Goal: Find specific page/section: Find specific page/section

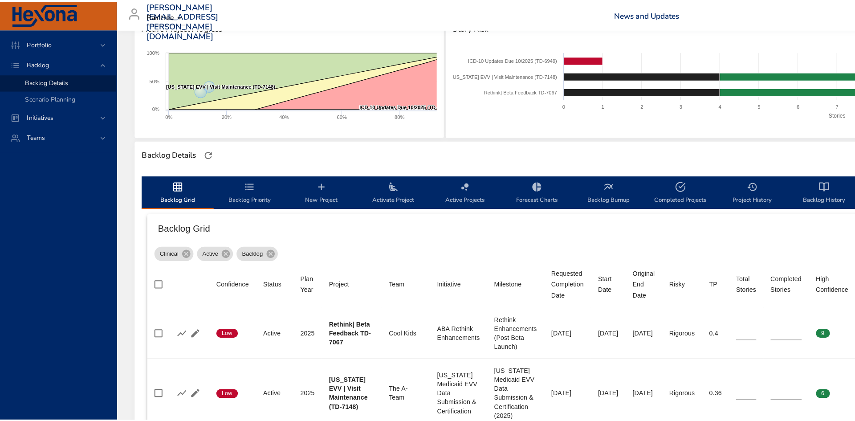
scroll to position [45, 0]
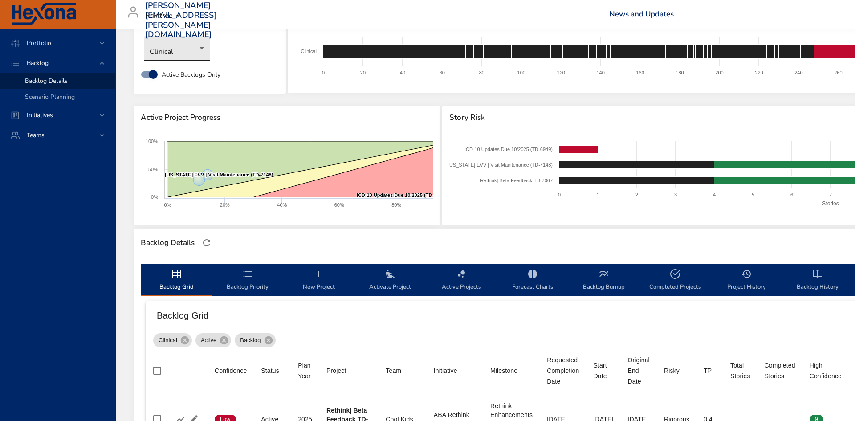
click at [170, 47] on body "Portfolio Backlog Backlog Details Scenario Planning Initiatives Teams [PERSON_N…" at bounding box center [427, 165] width 855 height 421
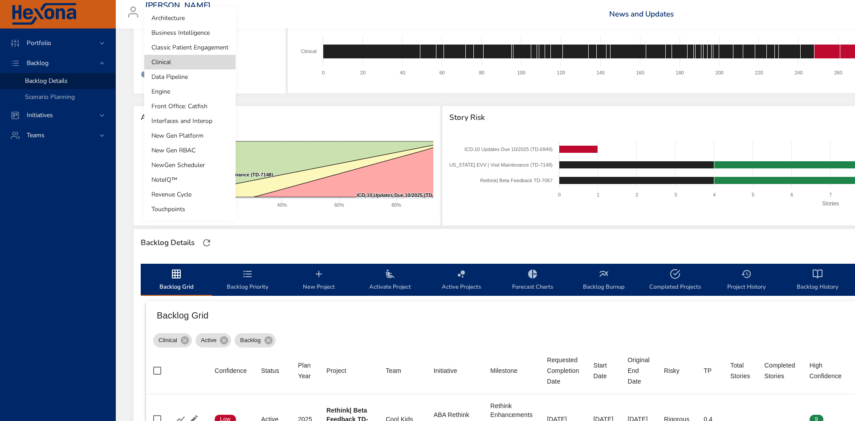
click at [180, 43] on li "Classic Patient Engagement" at bounding box center [189, 47] width 91 height 15
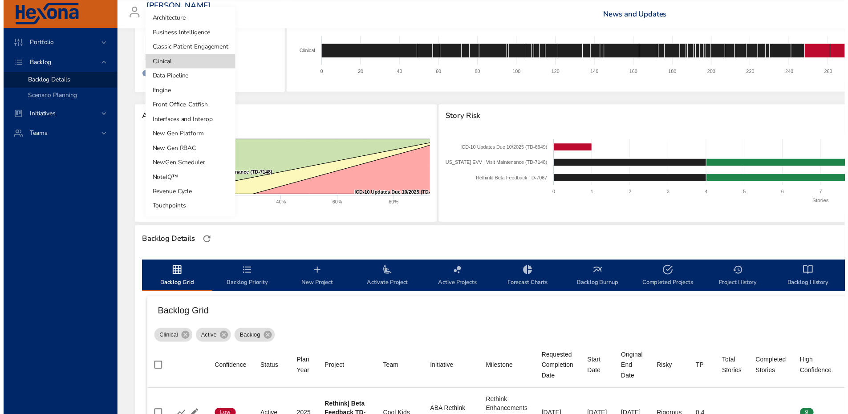
scroll to position [0, 0]
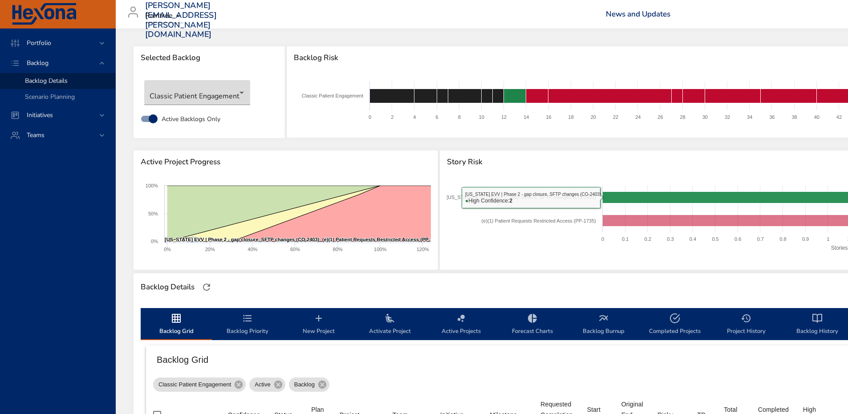
click at [734, 183] on rect at bounding box center [764, 220] width 634 height 78
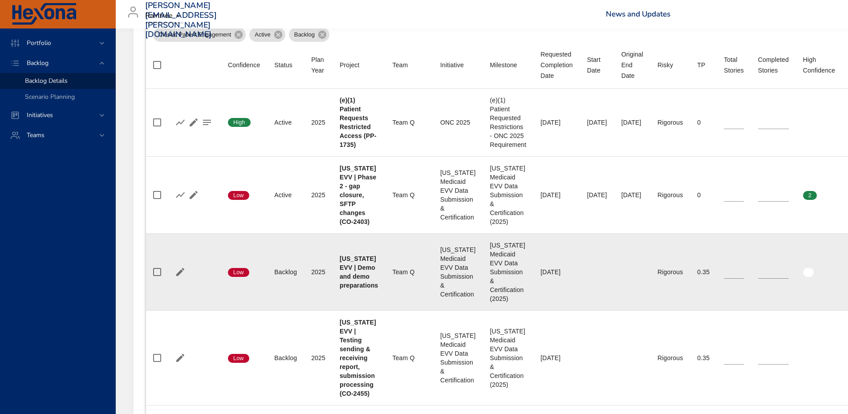
scroll to position [401, 0]
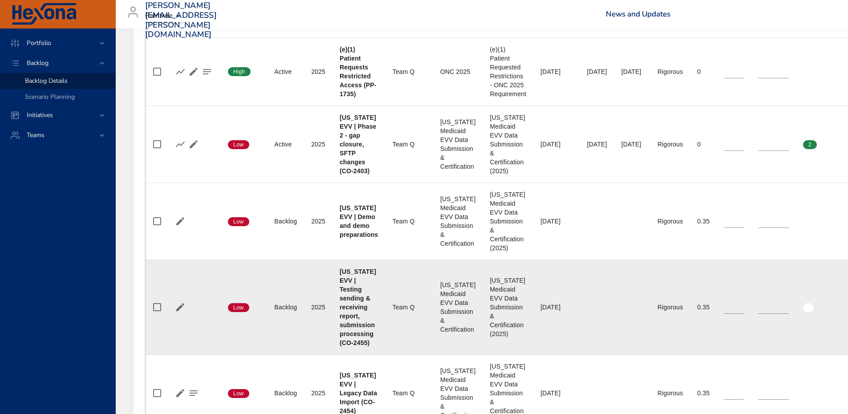
click at [773, 282] on td "Completed Stories *" at bounding box center [773, 307] width 45 height 95
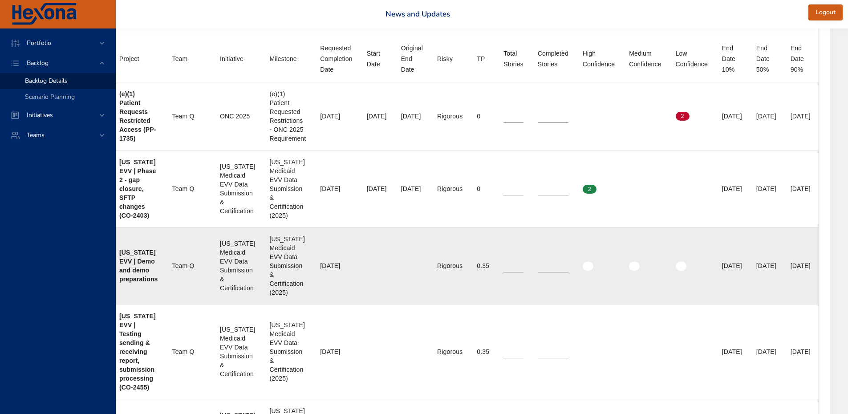
scroll to position [356, 0]
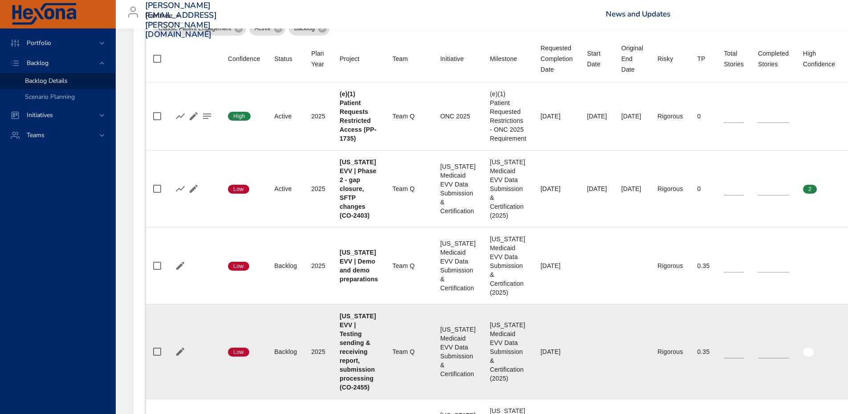
click at [562, 366] on td "Requested Completion Date [DATE]" at bounding box center [556, 352] width 46 height 95
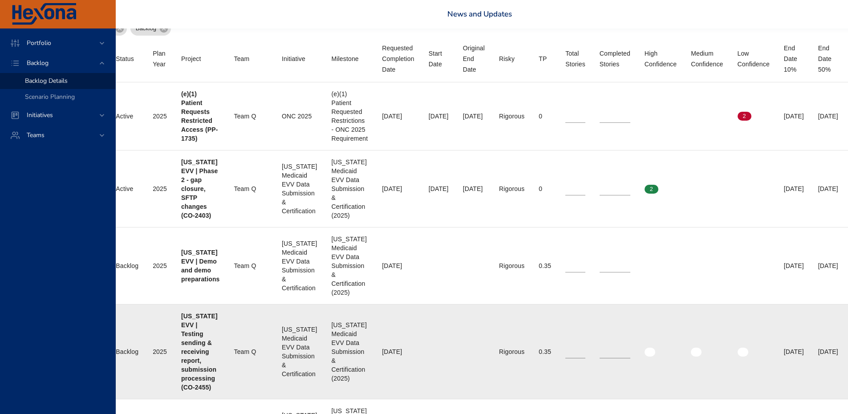
scroll to position [356, 178]
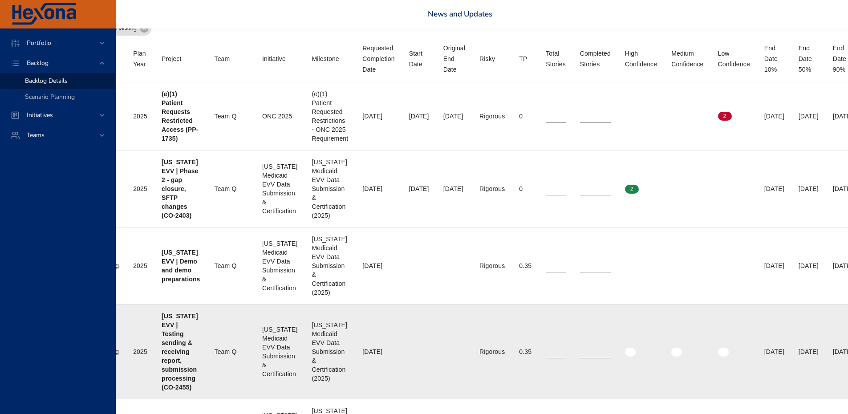
click at [512, 368] on td "Risky Rigorous" at bounding box center [492, 352] width 40 height 95
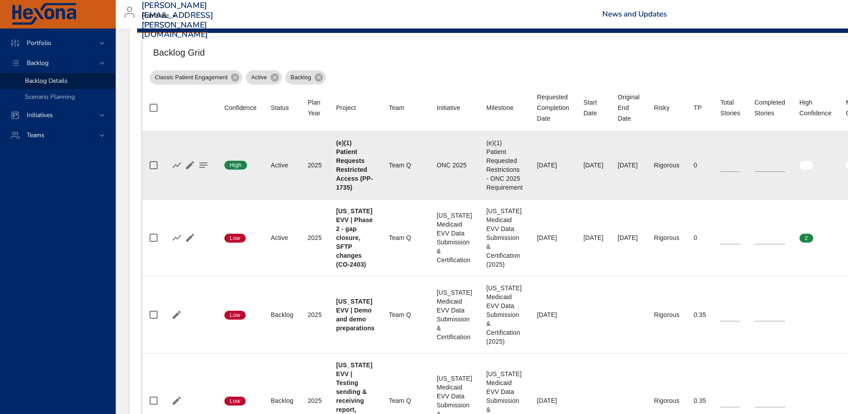
scroll to position [267, 0]
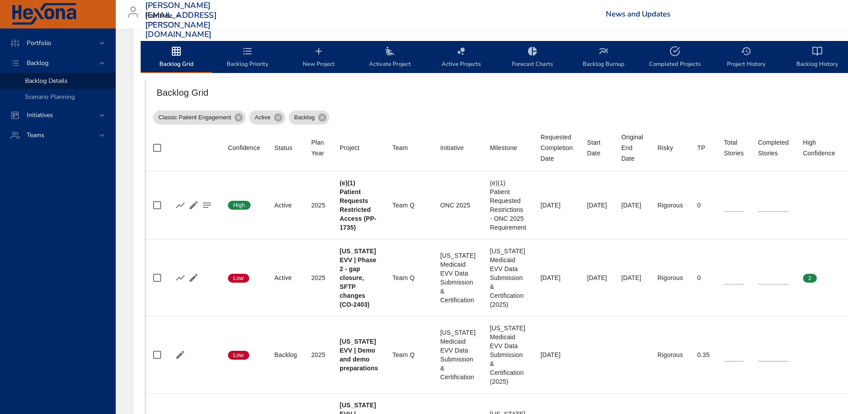
drag, startPoint x: 126, startPoint y: 228, endPoint x: 134, endPoint y: 230, distance: 8.3
click at [126, 228] on div "Selected Backlog Classic Patient Engagement Active Backlogs Only Backlog Risk C…" at bounding box center [592, 318] width 953 height 1114
drag, startPoint x: 27, startPoint y: 203, endPoint x: 73, endPoint y: 195, distance: 47.0
click at [27, 203] on div "Portfolio Backlog Backlog Details Scenario Planning Initiatives Teams" at bounding box center [58, 221] width 116 height 386
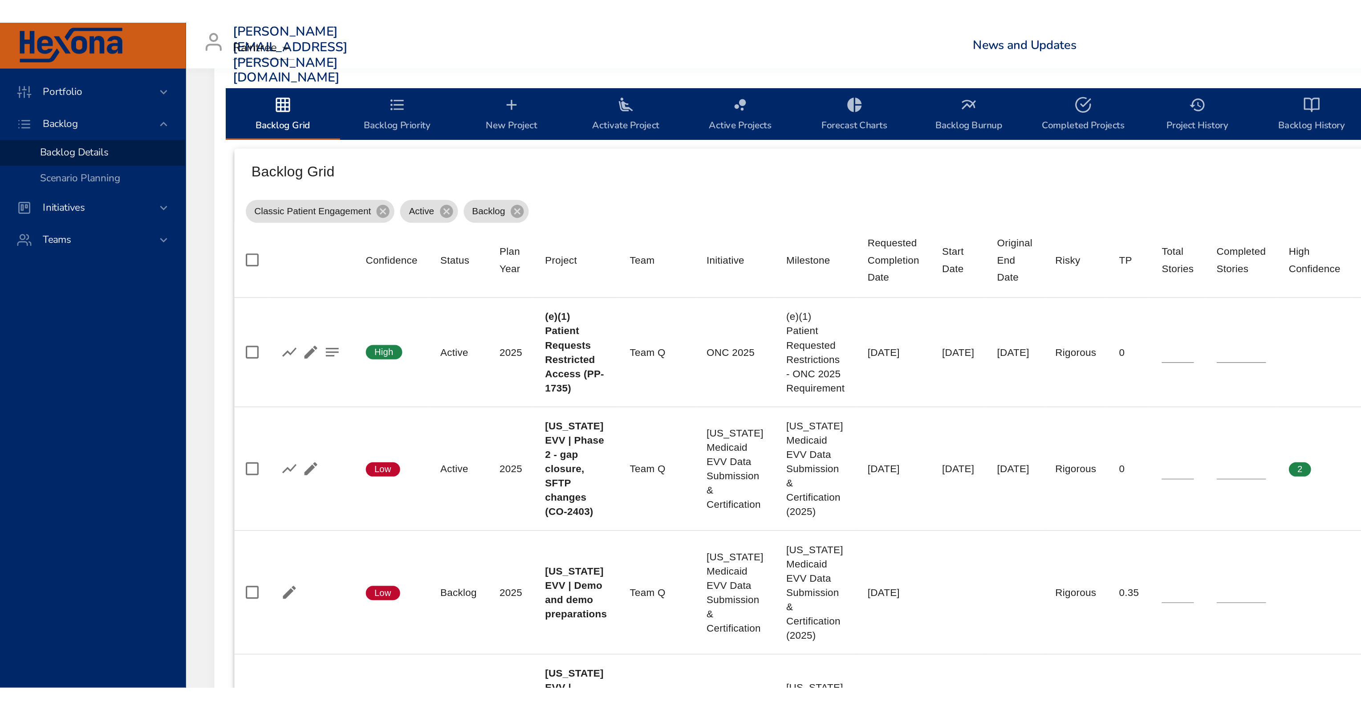
scroll to position [163, 0]
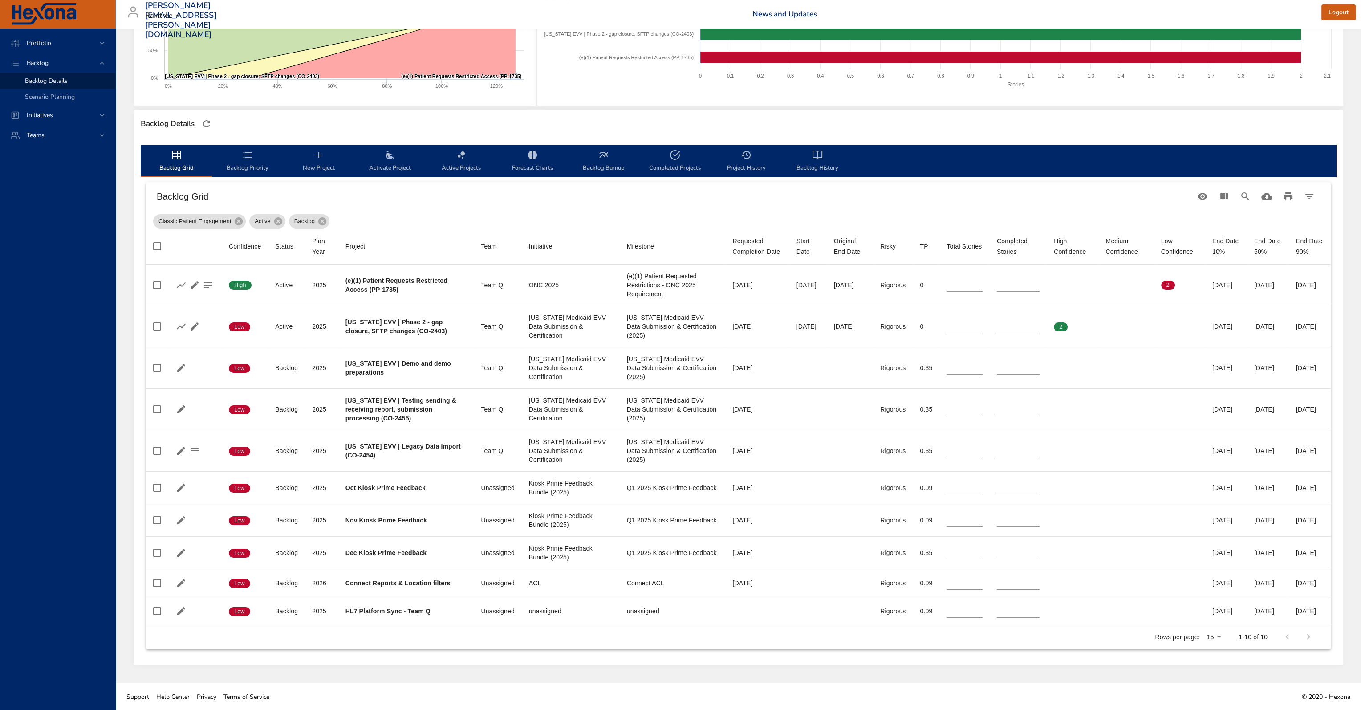
click at [206, 127] on icon "button" at bounding box center [206, 123] width 11 height 11
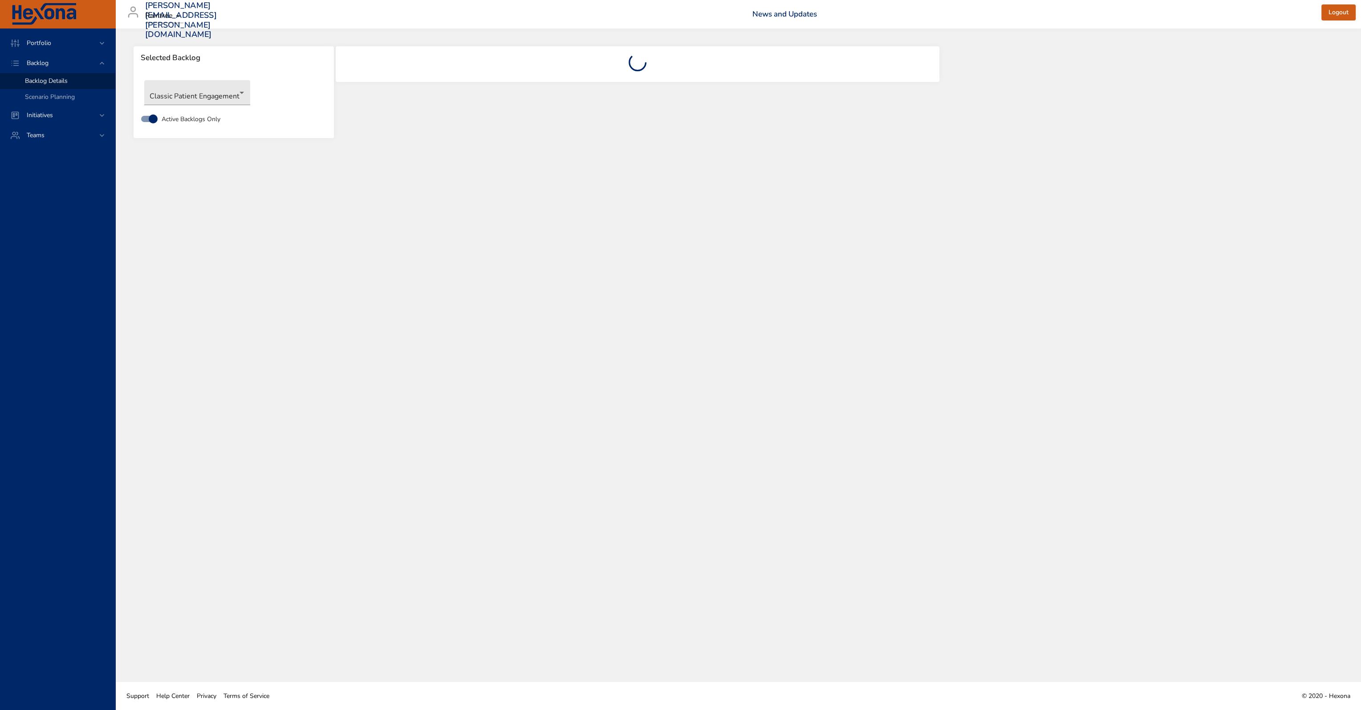
scroll to position [0, 0]
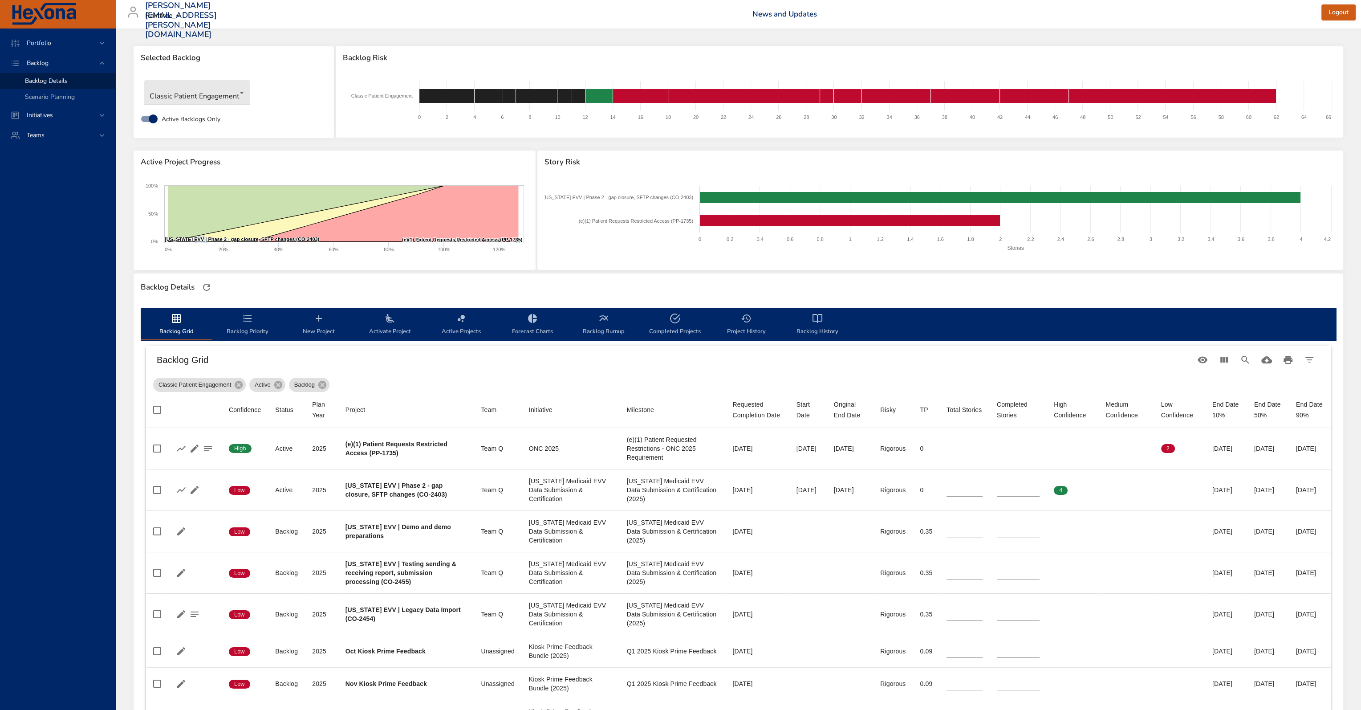
click at [411, 378] on div "Classic Patient Engagement Active Backlog" at bounding box center [738, 383] width 1171 height 18
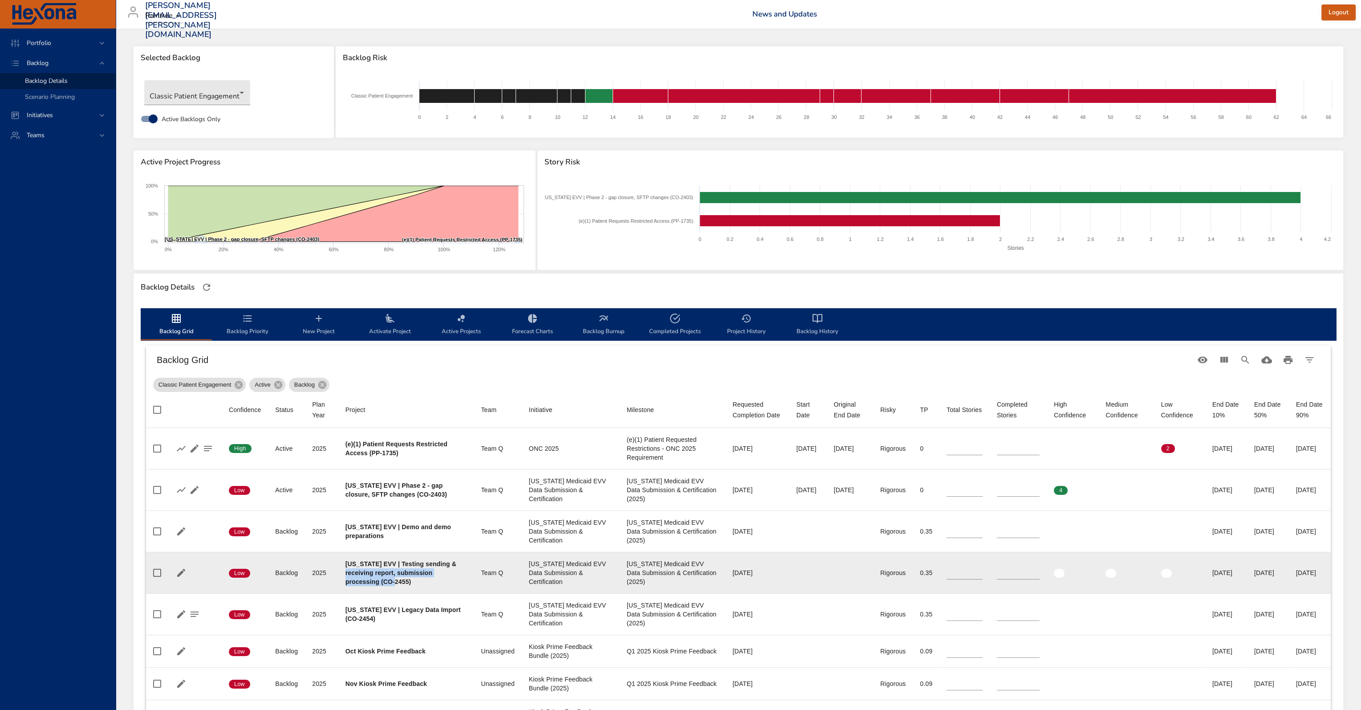
drag, startPoint x: 423, startPoint y: 586, endPoint x: 366, endPoint y: 561, distance: 61.4
click at [357, 568] on td "Project [US_STATE] EVV | Testing sending & receiving report, submission process…" at bounding box center [406, 572] width 136 height 41
click at [437, 569] on div "[US_STATE] EVV | Testing sending & receiving report, submission processing (CO-…" at bounding box center [407, 572] width 122 height 27
click at [419, 582] on div "[US_STATE] EVV | Testing sending & receiving report, submission processing (CO-…" at bounding box center [407, 572] width 122 height 27
drag, startPoint x: 423, startPoint y: 584, endPoint x: 344, endPoint y: 562, distance: 82.1
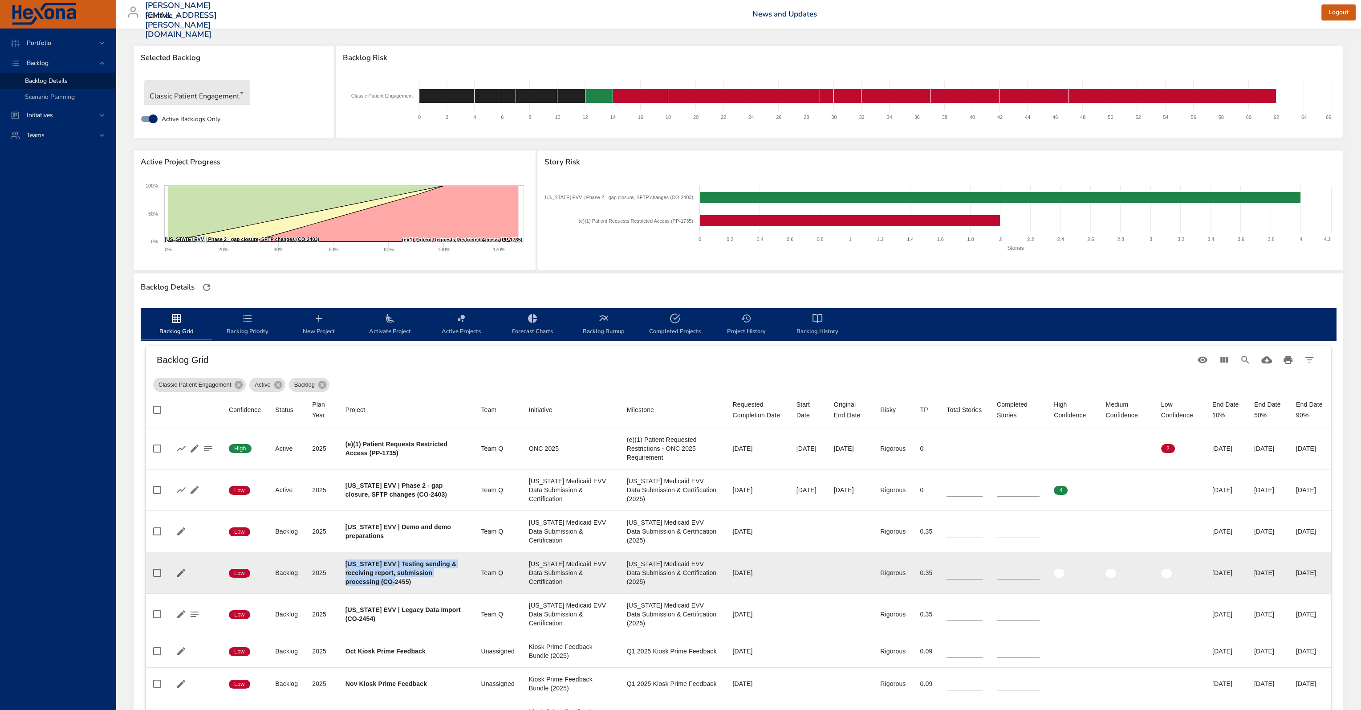
click at [344, 562] on td "Project [US_STATE] EVV | Testing sending & receiving report, submission process…" at bounding box center [406, 572] width 136 height 41
click at [420, 563] on b "[US_STATE] EVV | Testing sending & receiving report, submission processing (CO-…" at bounding box center [401, 572] width 111 height 25
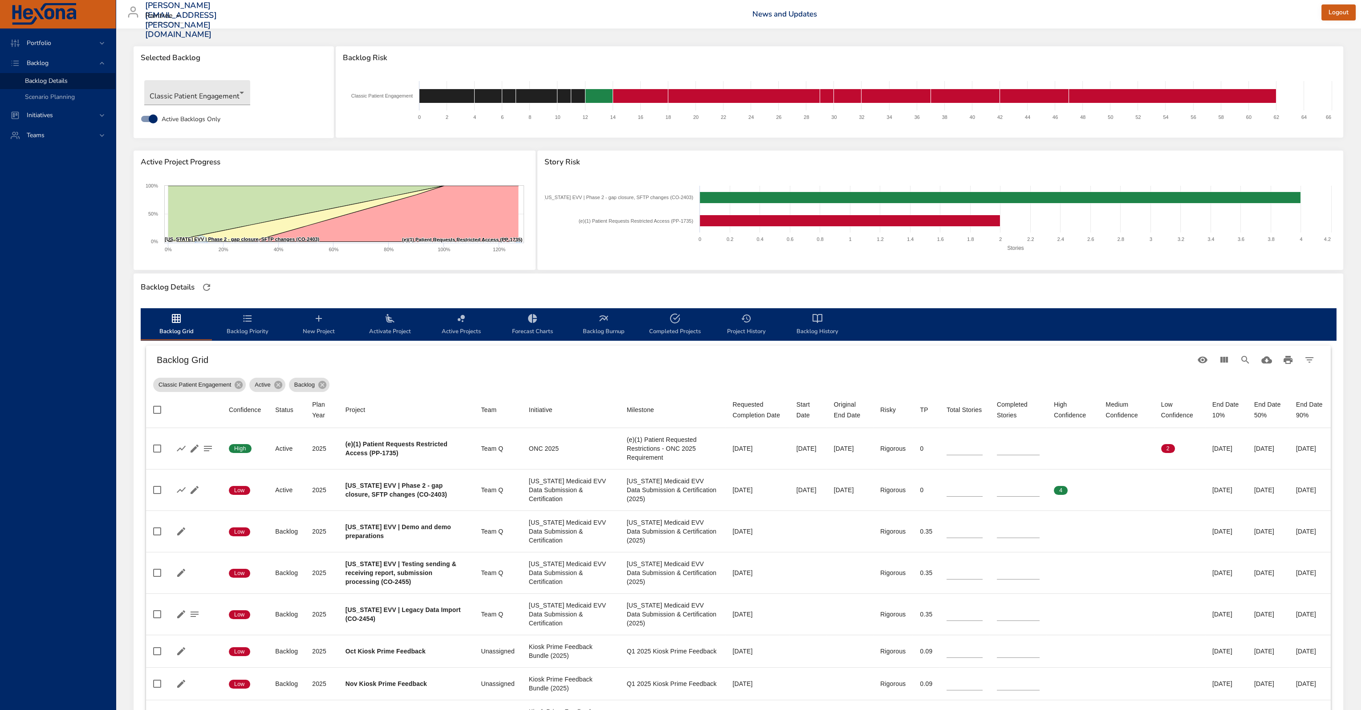
click at [500, 372] on div "Backlog Grid" at bounding box center [738, 360] width 1185 height 28
